Goal: Task Accomplishment & Management: Use online tool/utility

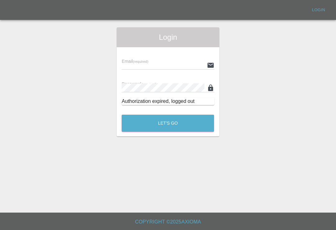
click at [168, 69] on input "text" at bounding box center [163, 65] width 82 height 9
type input "[EMAIL_ADDRESS][DOMAIN_NAME]"
click at [168, 123] on button "Let's Go" at bounding box center [168, 123] width 92 height 17
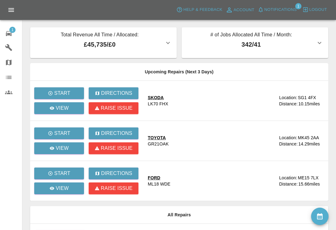
click at [10, 35] on icon at bounding box center [9, 33] width 6 height 5
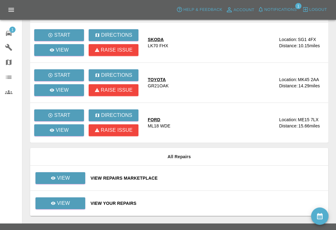
scroll to position [59, 0]
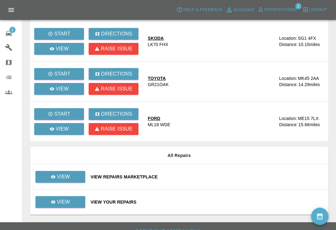
click at [204, 176] on div "View Repairs Marketplace" at bounding box center [207, 177] width 233 height 6
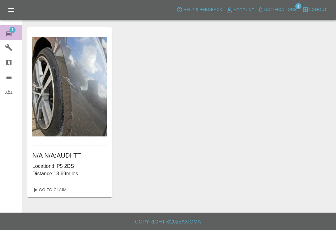
click at [7, 35] on icon at bounding box center [9, 33] width 6 height 5
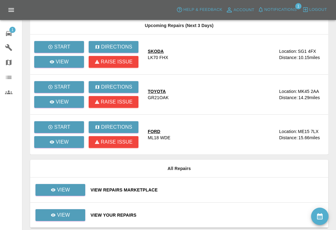
scroll to position [46, 0]
click at [228, 185] on td "View Repairs Marketplace" at bounding box center [207, 190] width 243 height 25
click at [224, 189] on div "View Repairs Marketplace" at bounding box center [207, 190] width 233 height 6
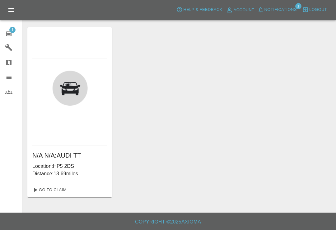
click at [229, 188] on div "N/A N/A : AUDI TT Location: HP5 2DS Distance: 13.69 miles Go To Claim" at bounding box center [179, 112] width 304 height 170
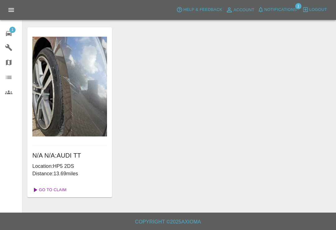
click at [55, 190] on link "Go To Claim" at bounding box center [49, 190] width 38 height 10
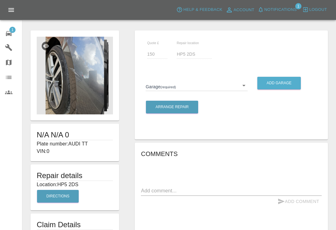
click at [13, 34] on div "1" at bounding box center [13, 32] width 17 height 9
